Goal: Information Seeking & Learning: Understand process/instructions

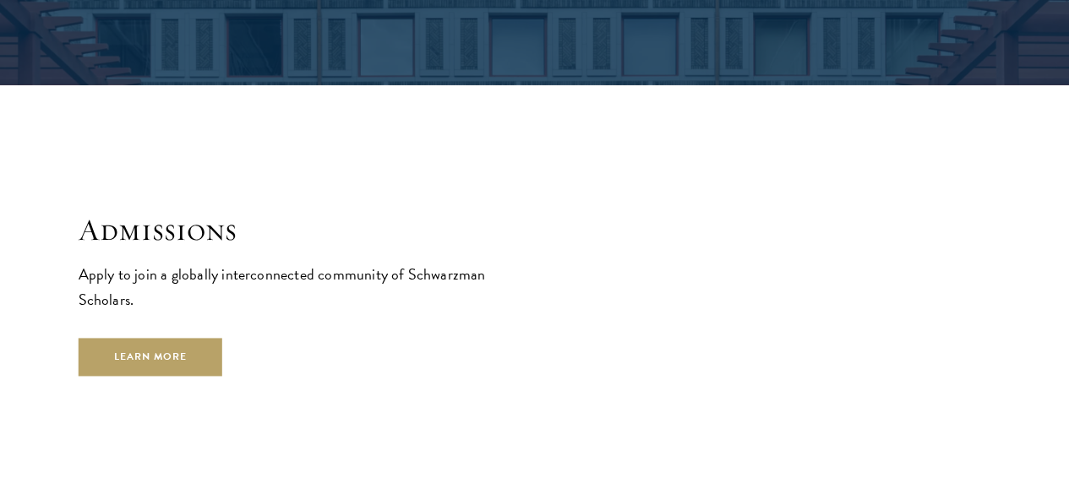
scroll to position [2632, 0]
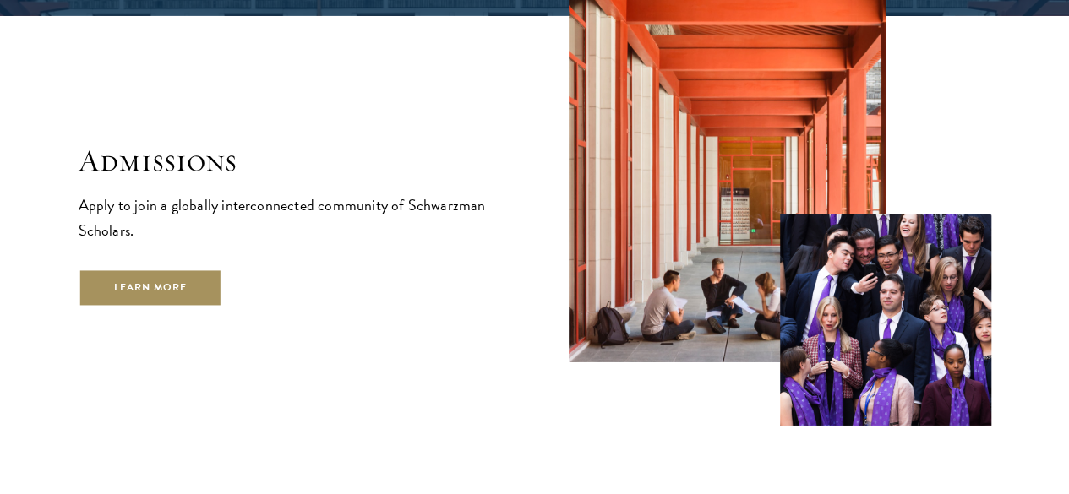
click at [223, 292] on link "Learn More" at bounding box center [151, 288] width 145 height 38
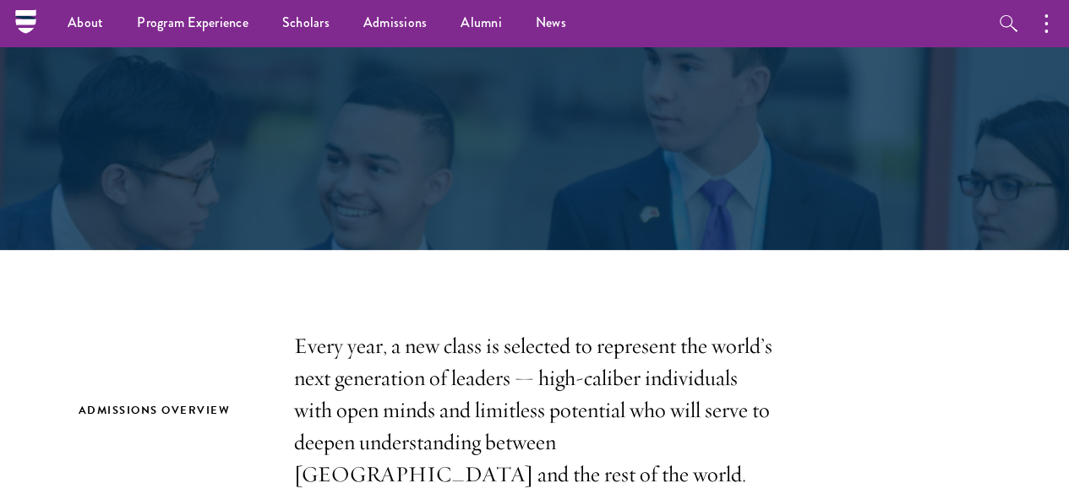
scroll to position [254, 0]
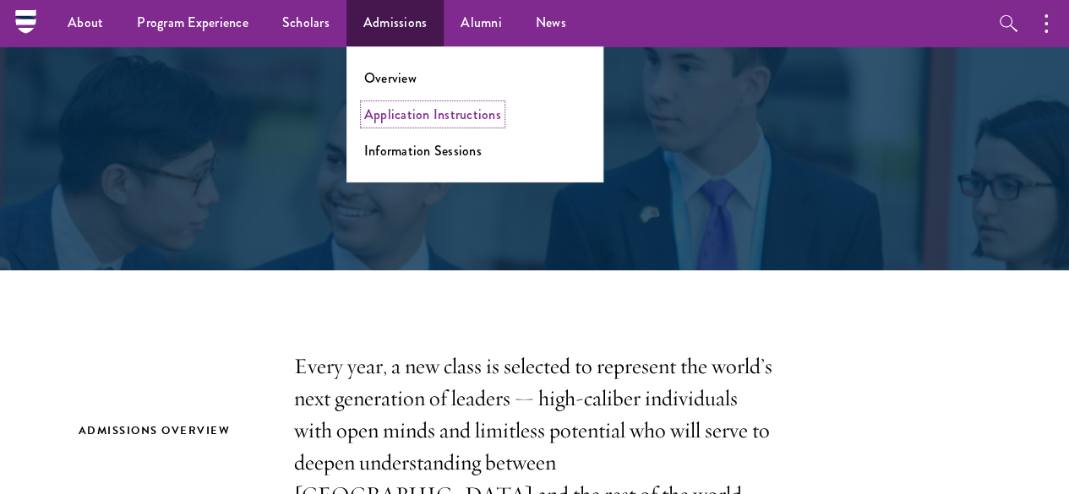
click at [435, 119] on link "Application Instructions" at bounding box center [432, 114] width 137 height 19
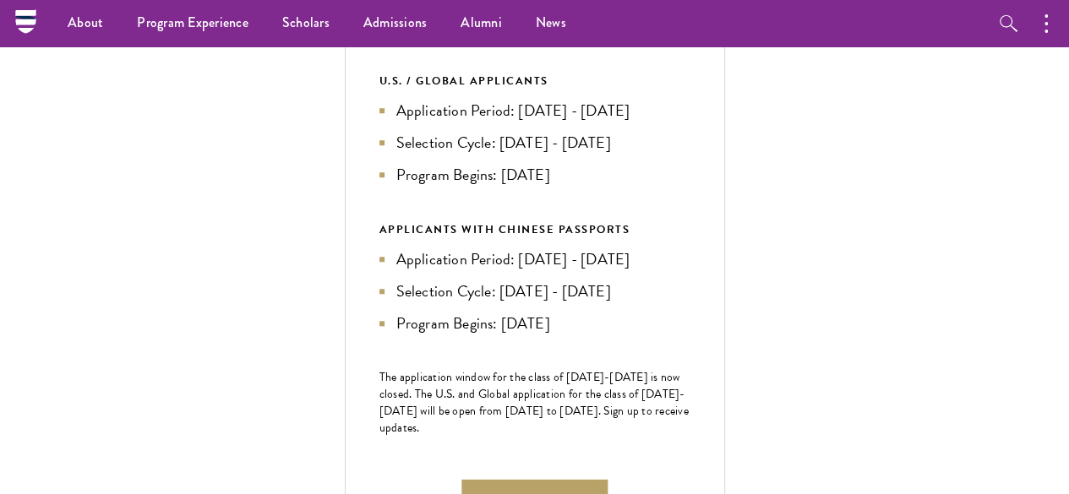
scroll to position [662, 0]
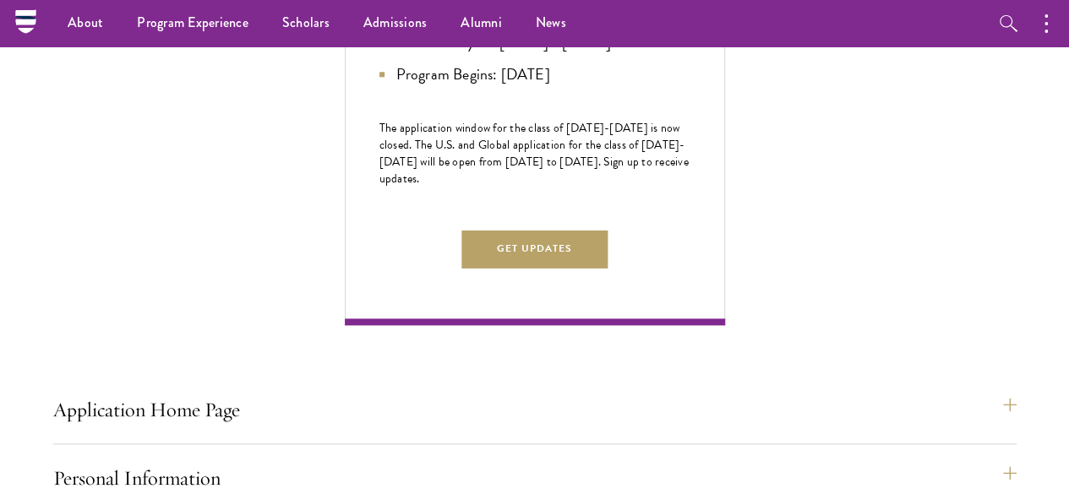
scroll to position [911, 0]
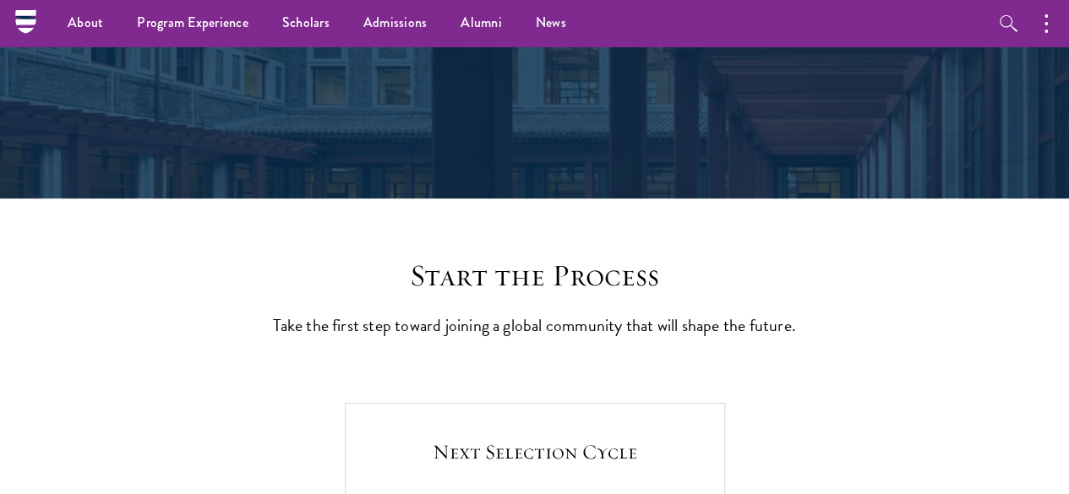
scroll to position [0, 0]
